Goal: Task Accomplishment & Management: Use online tool/utility

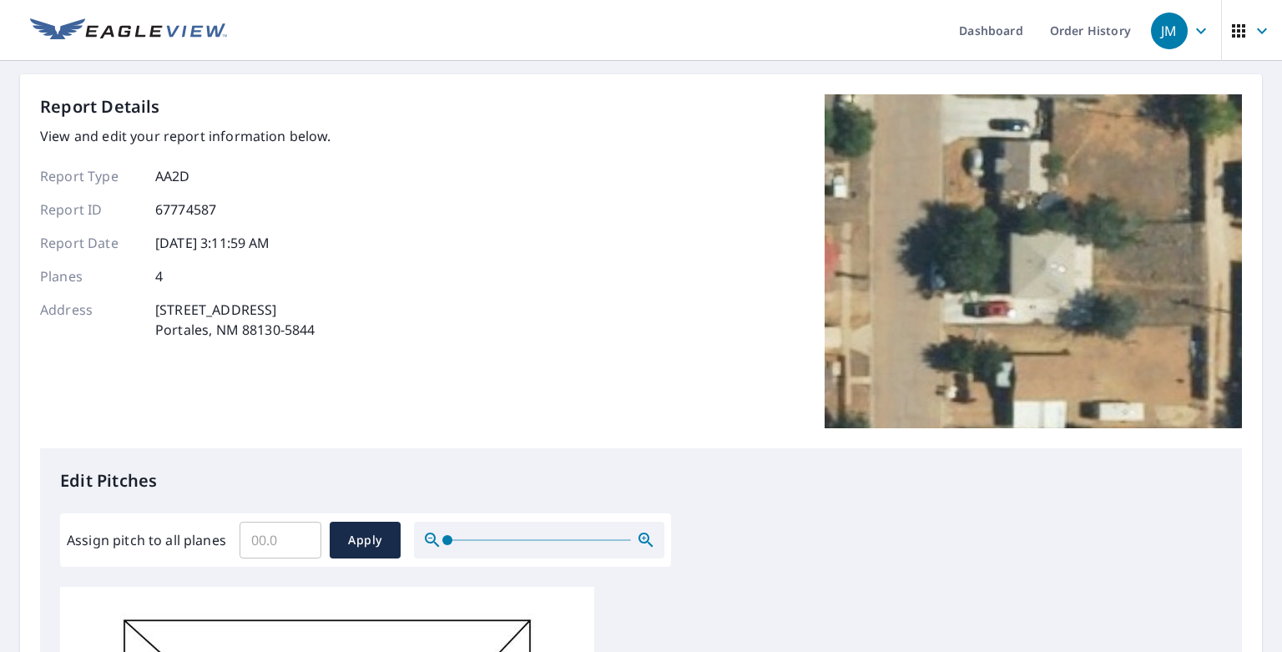
scroll to position [201, 0]
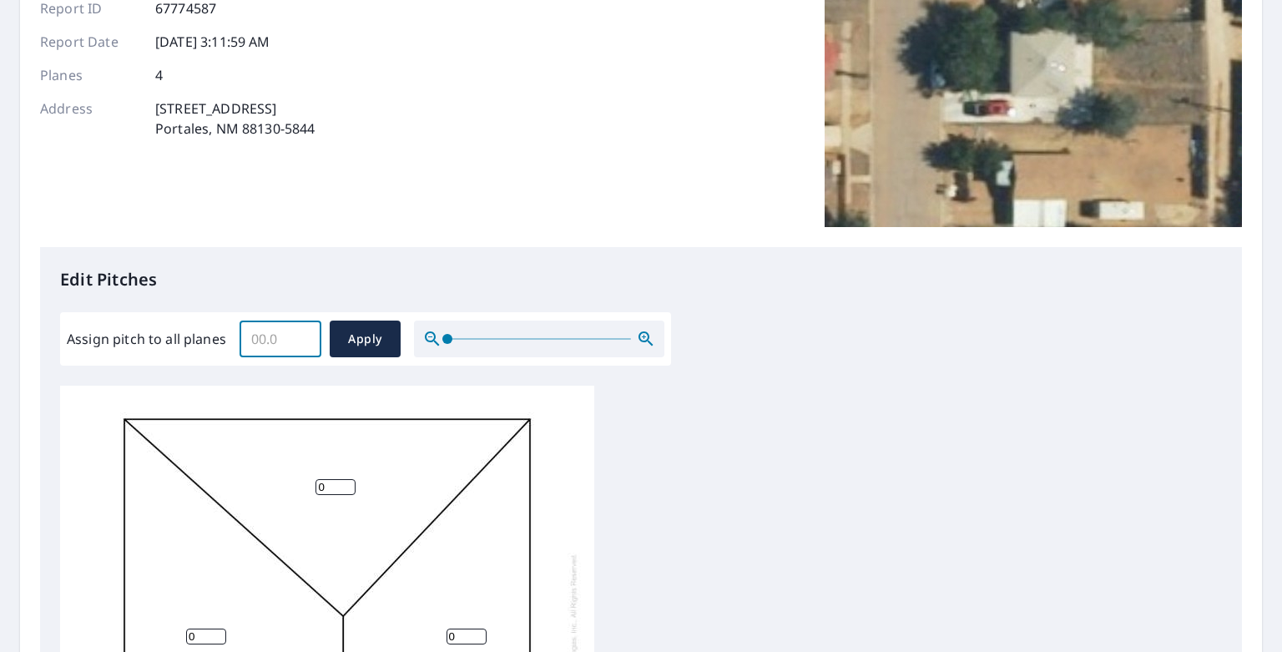
click at [286, 337] on input "Assign pitch to all planes" at bounding box center [280, 338] width 82 height 47
click at [302, 334] on input "0.1" at bounding box center [280, 338] width 82 height 47
click at [302, 334] on input "0.2" at bounding box center [280, 338] width 82 height 47
click at [302, 334] on input "0.3" at bounding box center [280, 338] width 82 height 47
click at [302, 334] on input "0.4" at bounding box center [280, 338] width 82 height 47
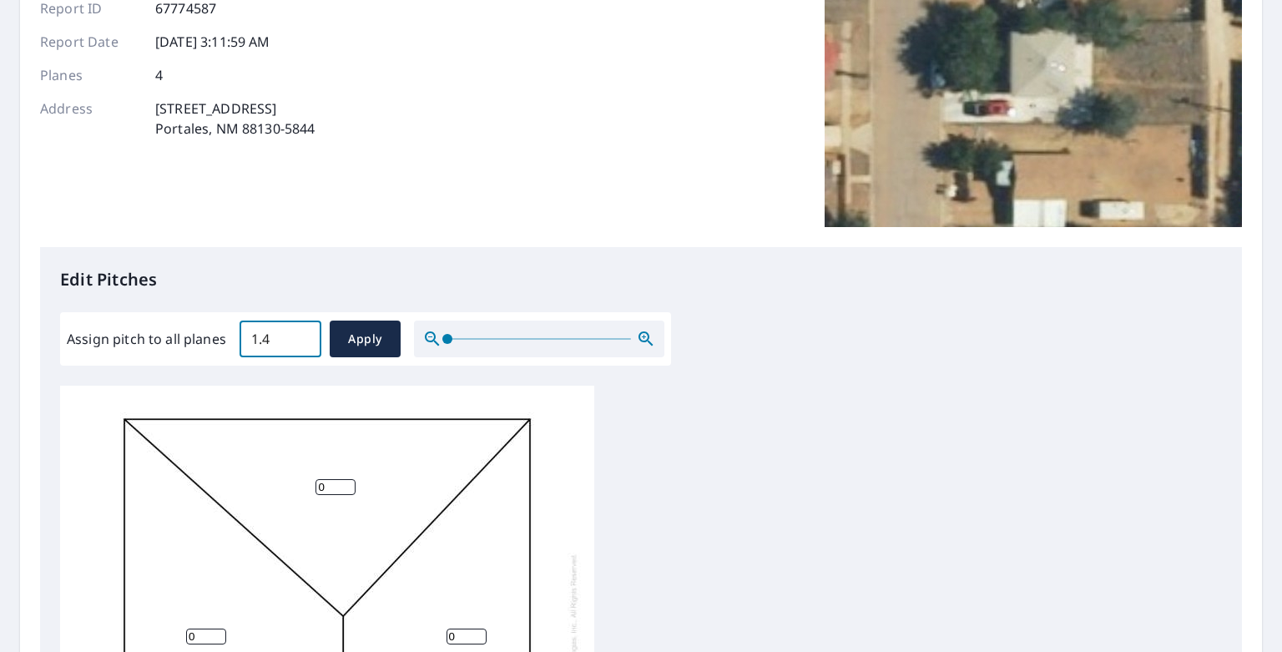
click at [302, 334] on input "1.4" at bounding box center [280, 338] width 82 height 47
click at [302, 334] on input "1.5" at bounding box center [280, 338] width 82 height 47
click at [302, 334] on input "1.6" at bounding box center [280, 338] width 82 height 47
click at [302, 334] on input "1.7" at bounding box center [280, 338] width 82 height 47
click at [302, 334] on input "1.8" at bounding box center [280, 338] width 82 height 47
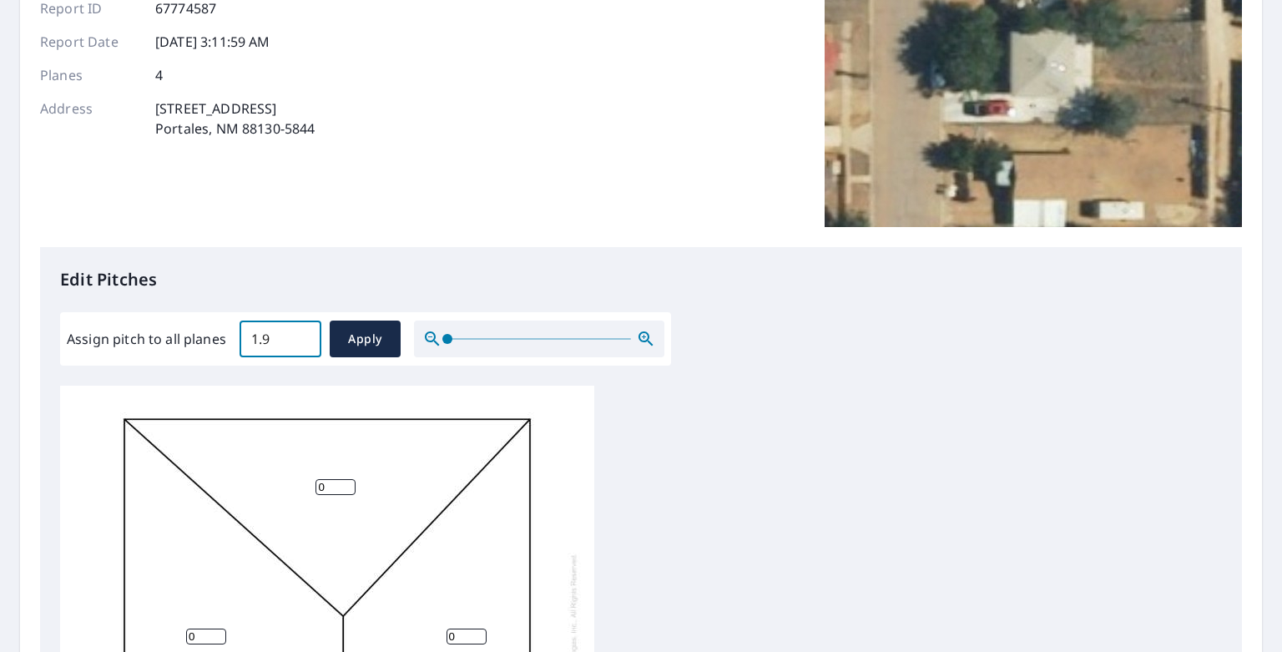
click at [302, 334] on input "1.9" at bounding box center [280, 338] width 82 height 47
click at [302, 334] on input "2" at bounding box center [280, 338] width 82 height 47
click at [302, 334] on input "2.1" at bounding box center [280, 338] width 82 height 47
type input "2.2"
click at [302, 334] on input "2.2" at bounding box center [280, 338] width 82 height 47
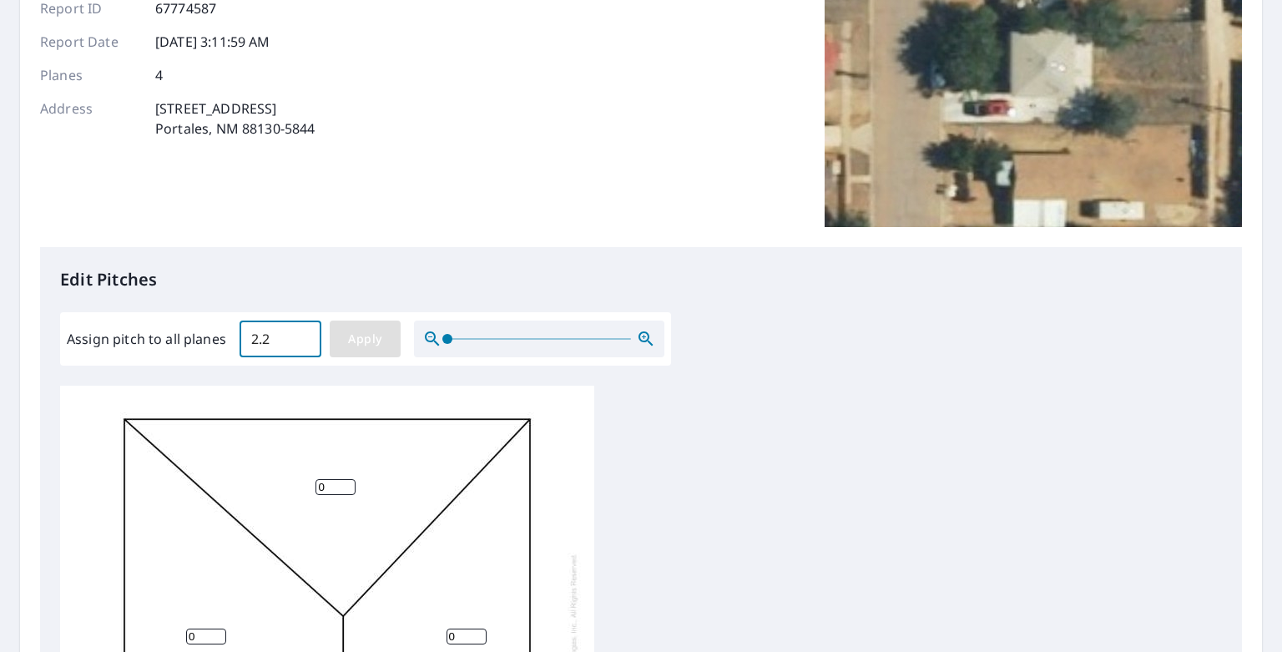
click at [355, 333] on span "Apply" at bounding box center [365, 339] width 44 height 21
type input "2.2"
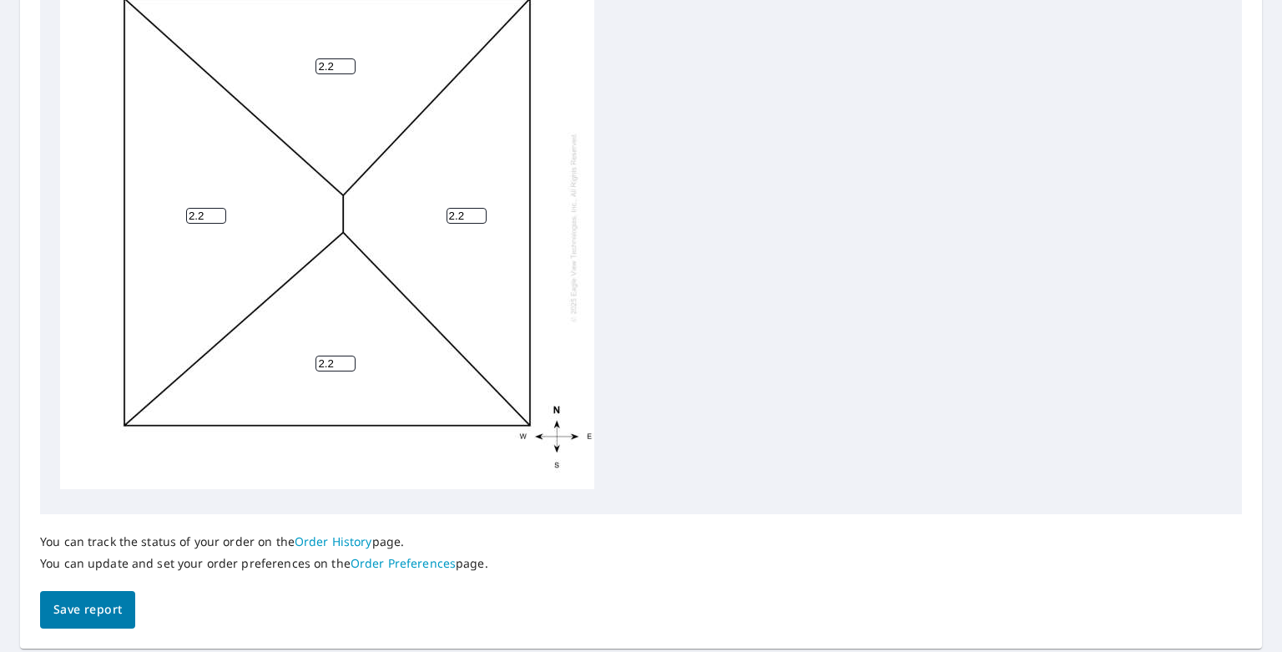
scroll to position [617, 0]
click at [100, 607] on span "Save report" at bounding box center [87, 608] width 68 height 21
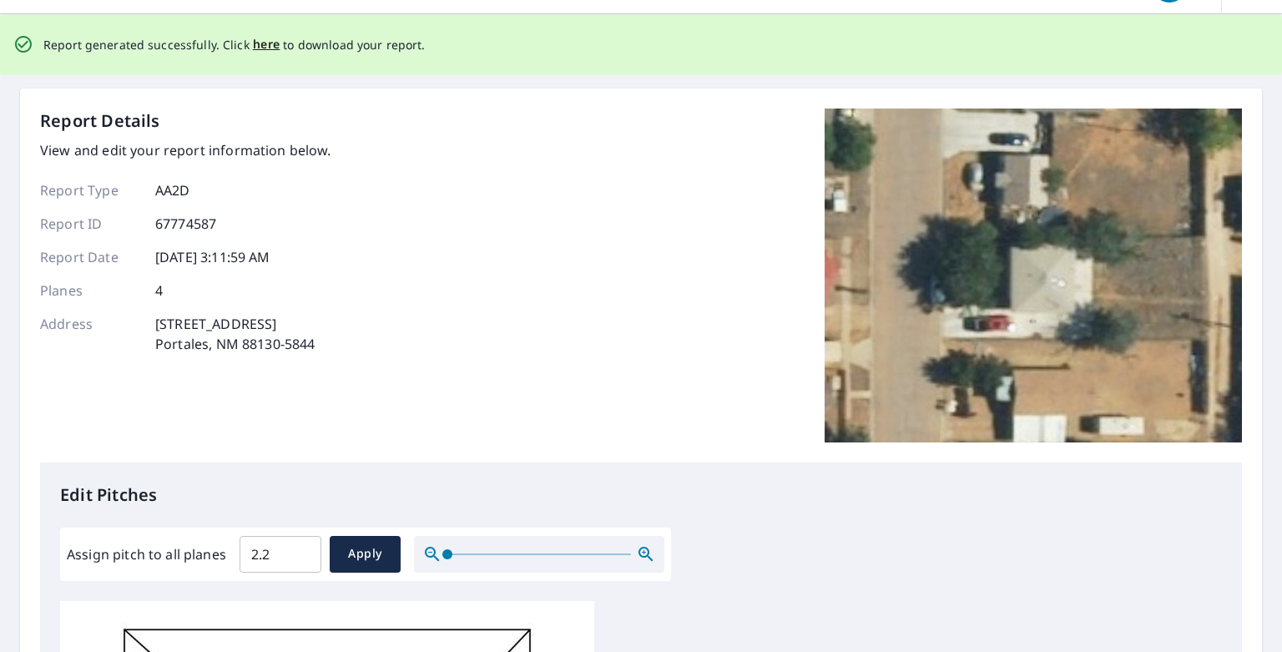
scroll to position [0, 0]
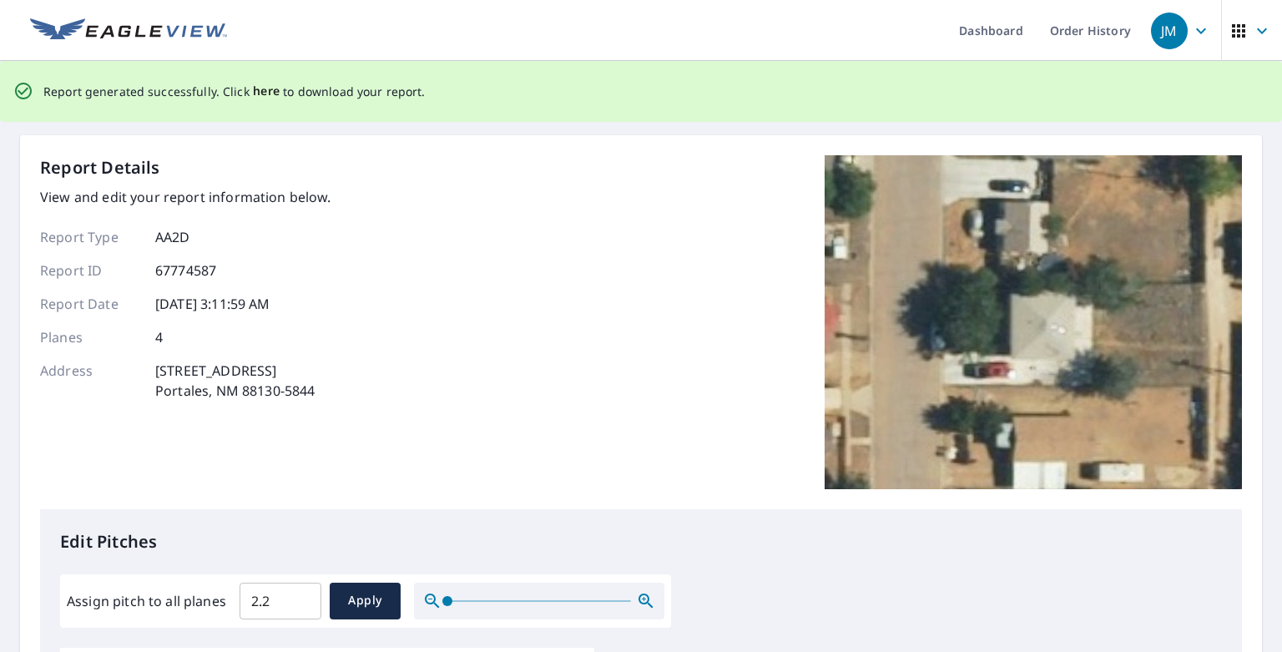
click at [264, 91] on span "here" at bounding box center [267, 91] width 28 height 21
